Goal: Task Accomplishment & Management: Use online tool/utility

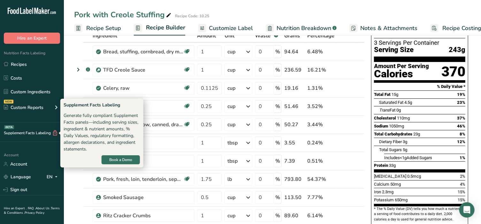
scroll to position [40, 0]
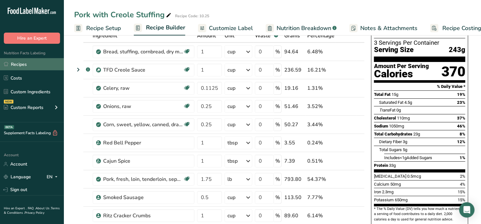
click at [37, 65] on link "Recipes" at bounding box center [32, 64] width 64 height 12
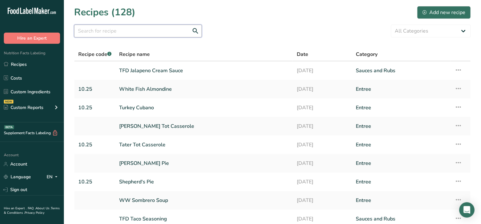
click at [113, 33] on input "text" at bounding box center [138, 31] width 128 height 13
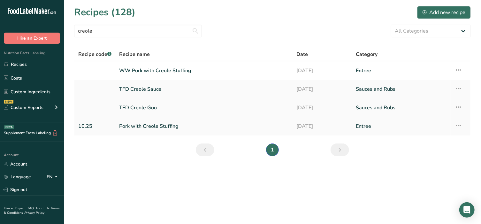
click at [287, 98] on td "TFD Creole Goo" at bounding box center [204, 107] width 178 height 19
click at [27, 63] on link "Recipes" at bounding box center [32, 64] width 64 height 12
click at [11, 62] on link "Recipes" at bounding box center [32, 64] width 64 height 12
drag, startPoint x: 119, startPoint y: 33, endPoint x: 55, endPoint y: 33, distance: 63.9
click at [55, 33] on div ".a-20{fill:#fff;} Hire an Expert Nutrition Facts Labeling Recipes Costs Custom …" at bounding box center [240, 112] width 481 height 224
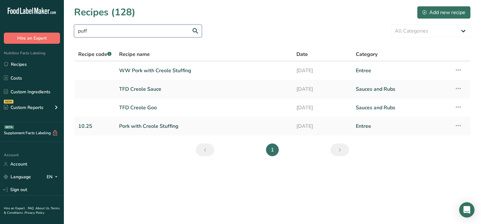
type input "puff"
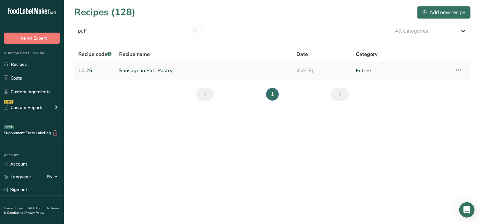
click at [157, 70] on link "Sausage in Puff Pastry" at bounding box center [204, 70] width 170 height 13
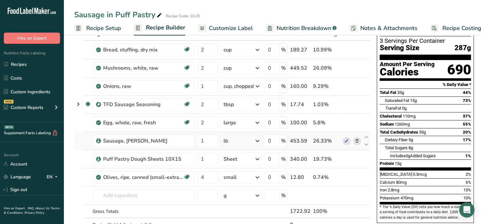
scroll to position [40, 0]
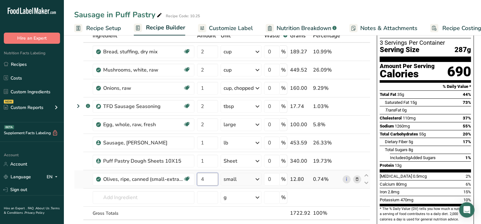
drag, startPoint x: 206, startPoint y: 179, endPoint x: 197, endPoint y: 180, distance: 9.8
click at [197, 180] on input "4" at bounding box center [207, 179] width 21 height 13
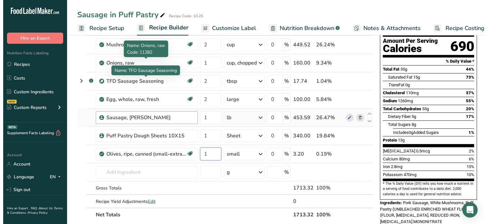
scroll to position [66, 0]
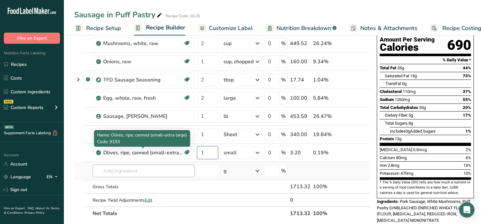
type input "1"
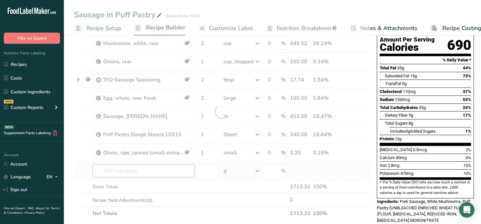
click at [149, 173] on div "Ingredient * Amount * Unit * Waste * .a-a{fill:#347362;}.b-a{fill:#fff;} Grams …" at bounding box center [222, 112] width 296 height 218
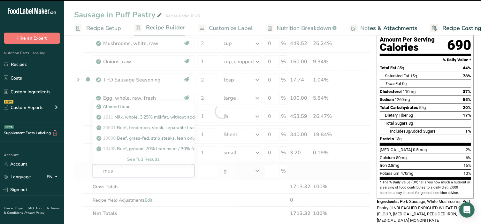
type input "mush"
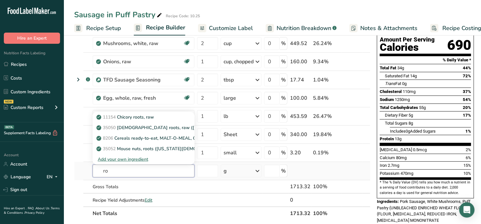
type input "r"
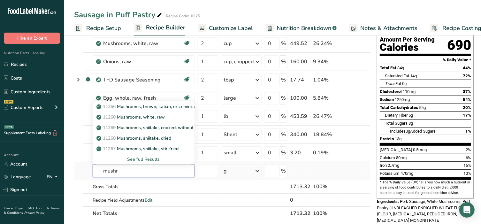
type input "mushr"
click at [141, 158] on div "See full Results" at bounding box center [144, 159] width 92 height 7
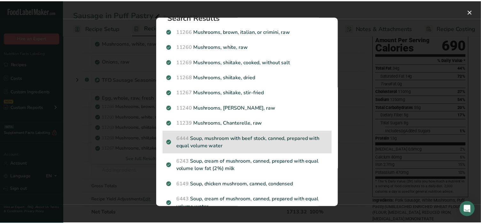
scroll to position [0, 0]
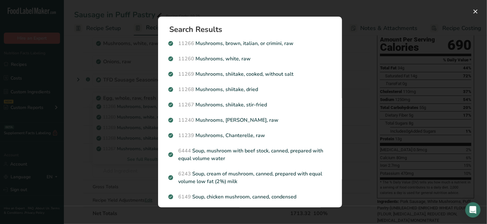
click at [249, 7] on div "Search Results 11266 Mushrooms, brown, italian, or crimini, raw 11260 Mushrooms…" at bounding box center [250, 111] width 204 height 211
click at [477, 10] on button "Search results modal" at bounding box center [476, 11] width 10 height 10
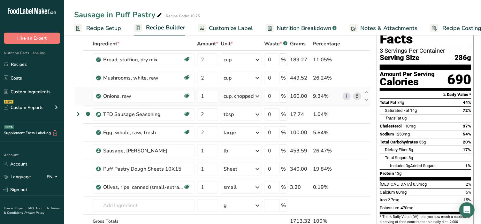
scroll to position [27, 0]
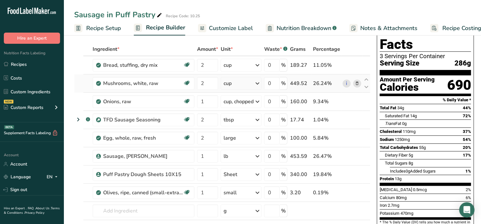
click at [356, 83] on icon at bounding box center [357, 83] width 4 height 7
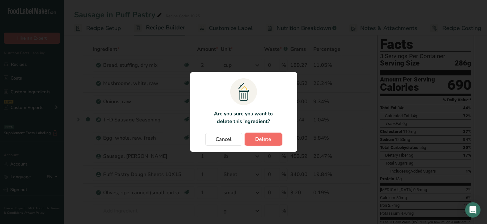
click at [259, 138] on span "Delete" at bounding box center [264, 139] width 16 height 8
type input "1"
type input "2"
type input "1"
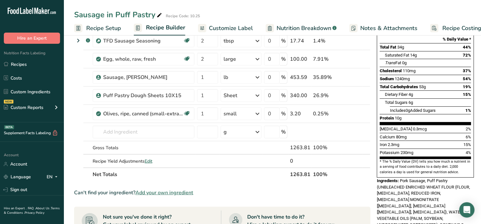
scroll to position [93, 0]
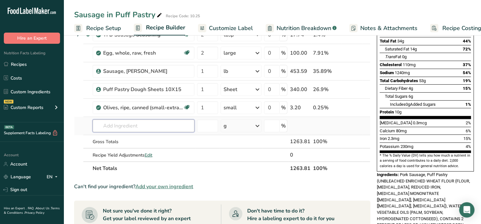
click at [168, 127] on input "text" at bounding box center [144, 125] width 102 height 13
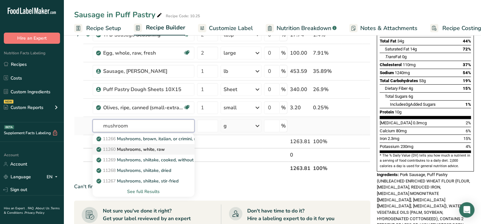
type input "mushroom"
click at [153, 148] on p "11260 Mushrooms, white, raw" at bounding box center [131, 149] width 67 height 7
type input "Mushrooms, white, raw"
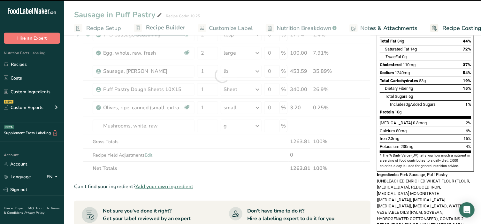
type input "0"
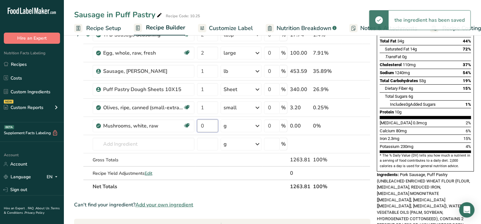
click at [205, 124] on input "0" at bounding box center [207, 125] width 21 height 13
type input "2"
click at [244, 126] on div "Ingredient * Amount * Unit * Waste * .a-a{fill:#347362;}.b-a{fill:#fff;} Grams …" at bounding box center [222, 85] width 296 height 218
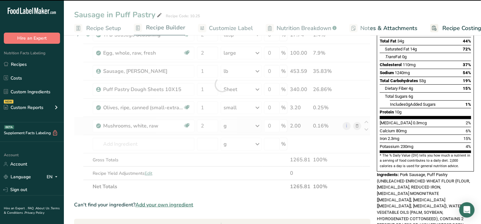
click at [244, 126] on div "g" at bounding box center [241, 125] width 41 height 13
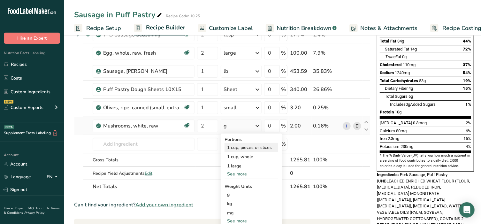
click at [240, 146] on div "1 cup, pieces or slices" at bounding box center [252, 147] width 54 height 9
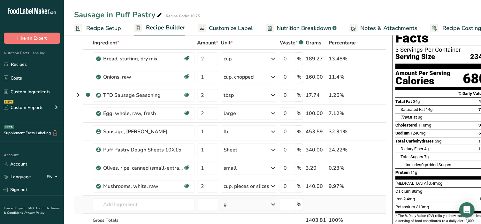
scroll to position [27, 0]
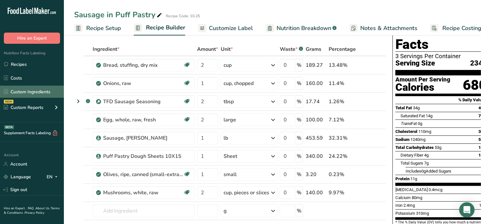
click at [29, 93] on link "Custom Ingredients" at bounding box center [32, 92] width 64 height 12
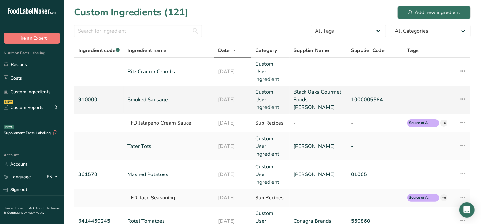
click at [158, 96] on link "Smoked Sausage" at bounding box center [168, 100] width 83 height 8
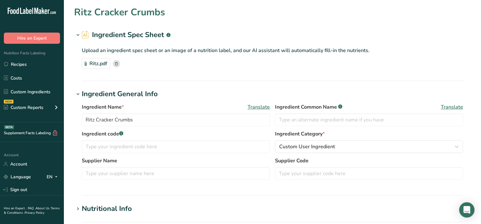
type input "Smoked Sausage"
type input "910000"
type input "Black Oaks Gourmet Foods - [PERSON_NAME]"
type input "1000005584"
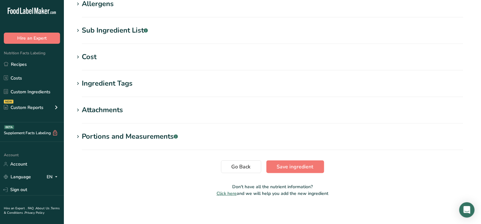
scroll to position [234, 0]
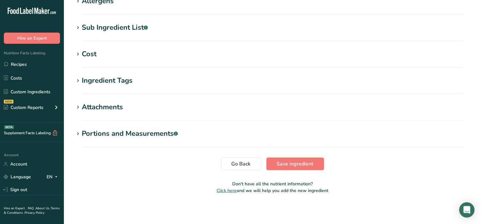
click at [87, 135] on div "Portions and Measurements .a-a{fill:#347362;}.b-a{fill:#fff;}" at bounding box center [130, 133] width 96 height 11
